Goal: Task Accomplishment & Management: Use online tool/utility

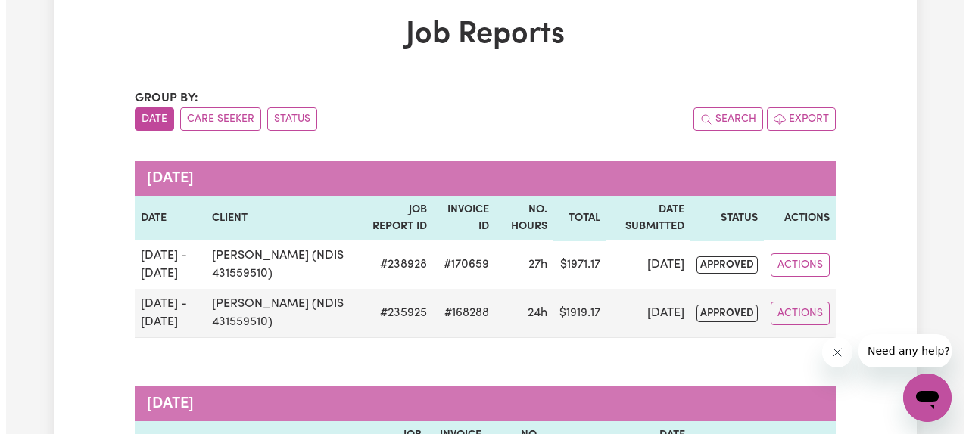
scroll to position [79, 0]
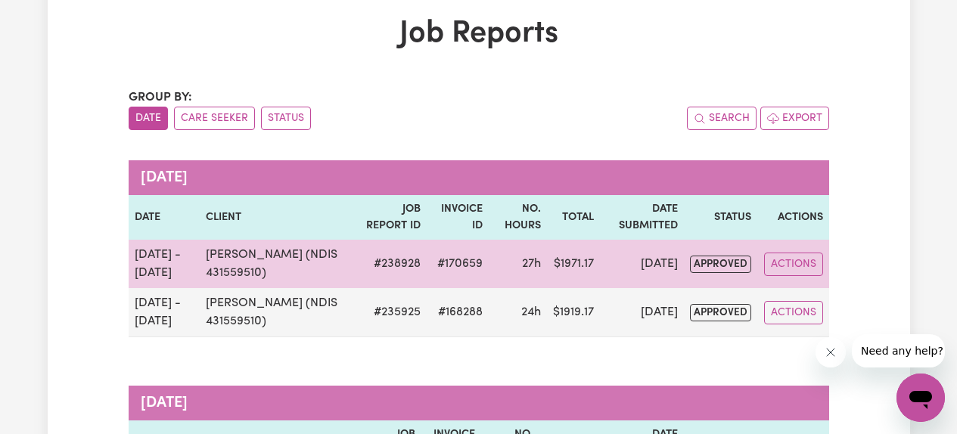
click at [723, 266] on span "approved" at bounding box center [720, 264] width 61 height 17
click at [795, 269] on button "Actions" at bounding box center [793, 264] width 59 height 23
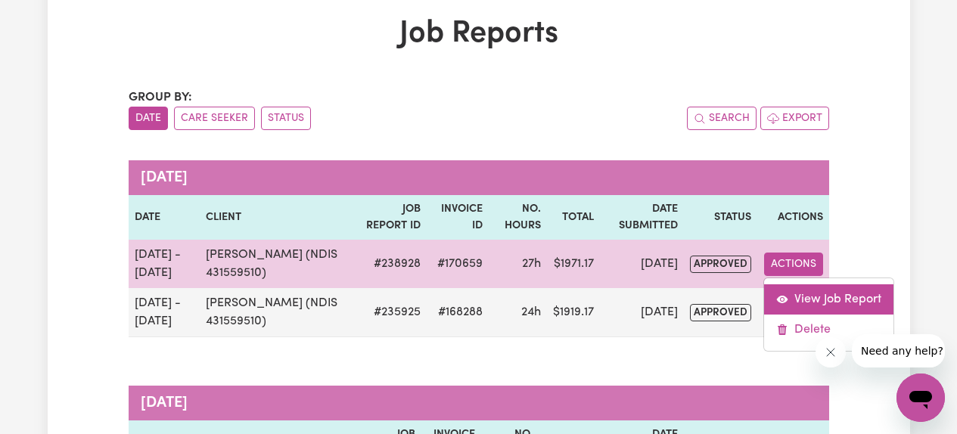
click at [798, 296] on link "View Job Report" at bounding box center [828, 300] width 129 height 30
select select "pm"
select select "61.07-Weekday"
select select "pm"
select select "61.07-Weekday"
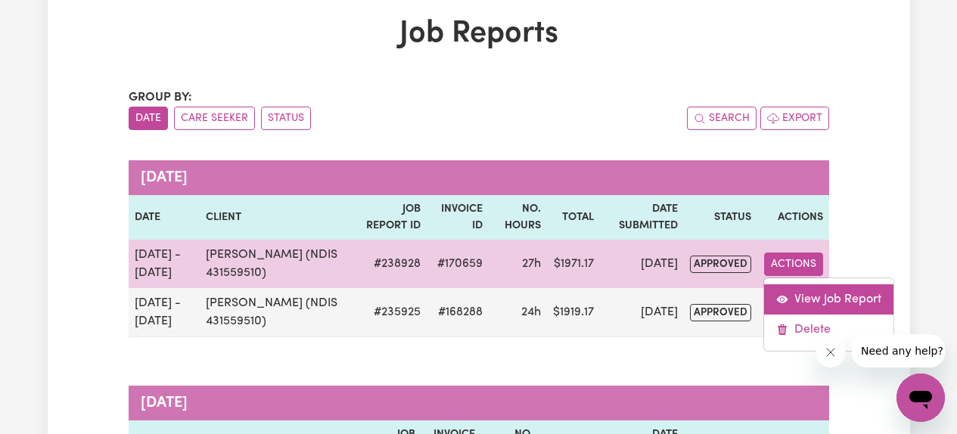
select select "pm"
select select "61.07-Weekday"
select select "pm"
select select "61.07-Weekday"
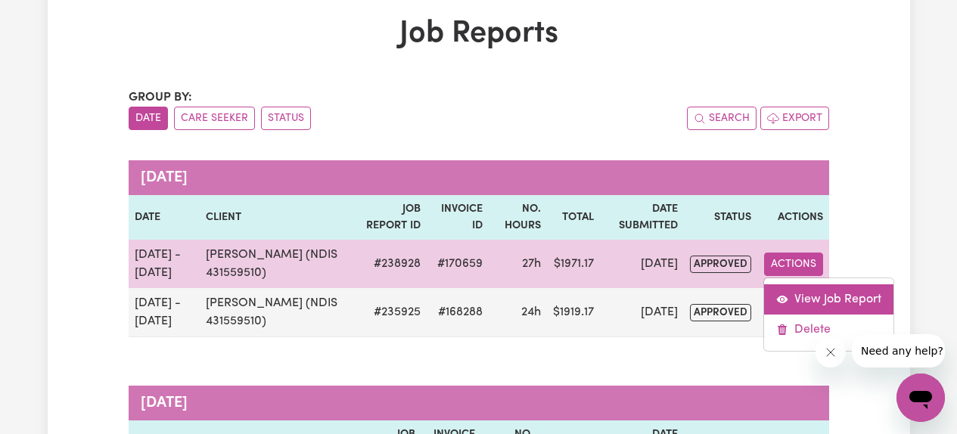
select select "pm"
select select "61.07-Weekday"
select select "pm"
select select "61.07-Weekday"
select select "pm"
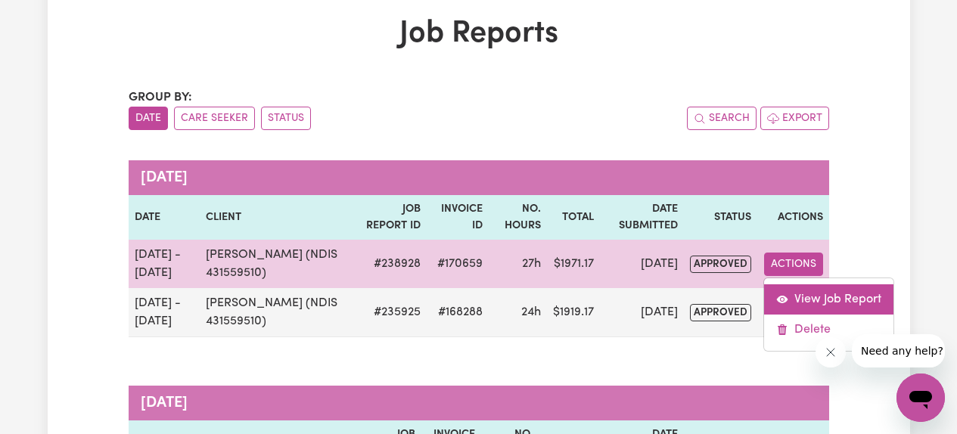
select select "pm"
select select "61.07-Weekday"
select select "pm"
select select "61.07-Weekday"
select select "pm"
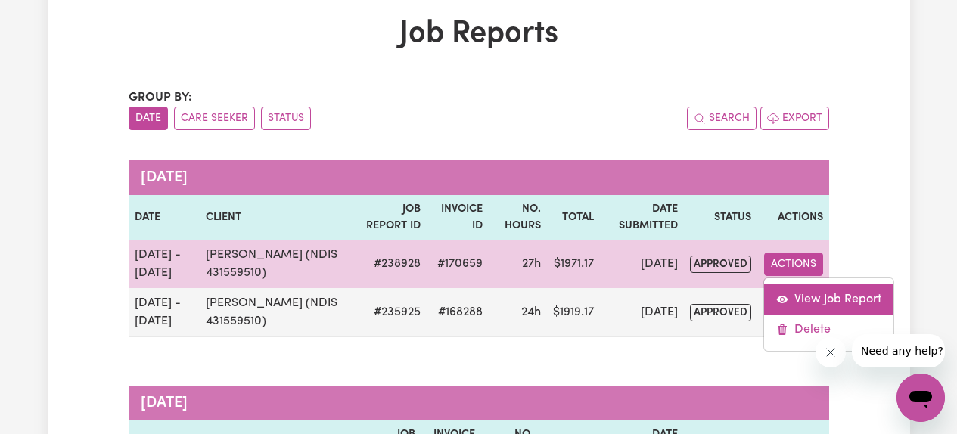
select select "61.07-Weekday"
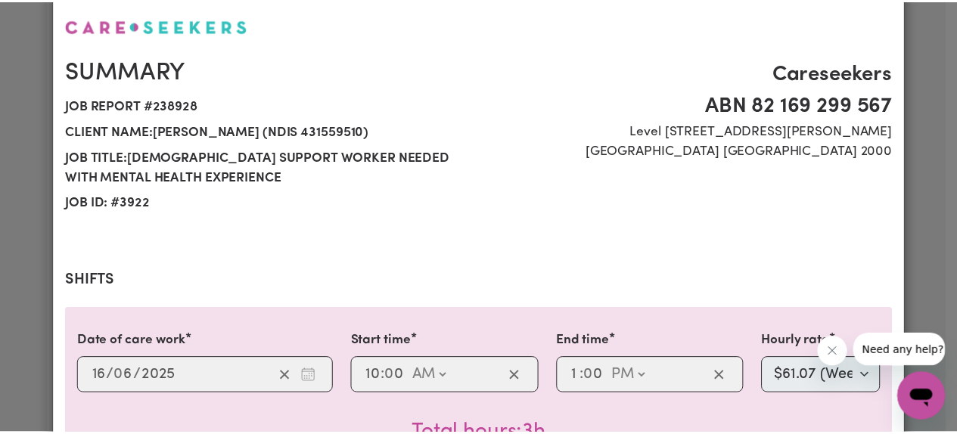
scroll to position [0, 0]
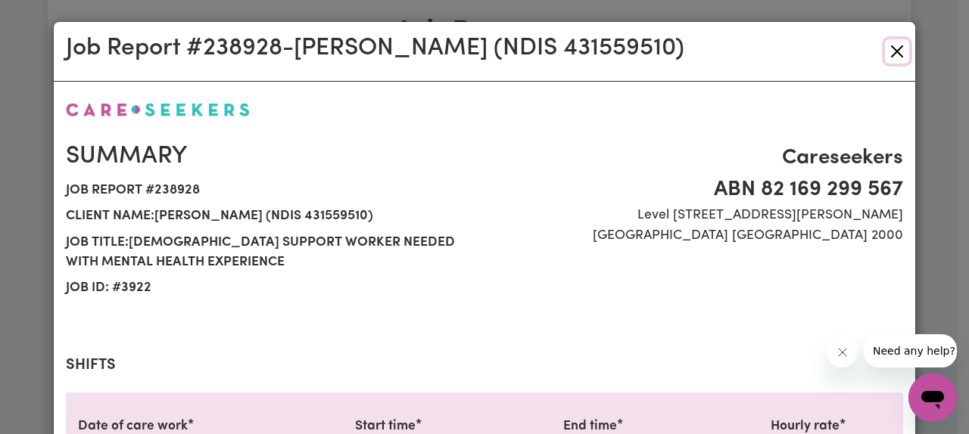
click at [898, 57] on button "Close" at bounding box center [897, 51] width 24 height 24
